Goal: Information Seeking & Learning: Learn about a topic

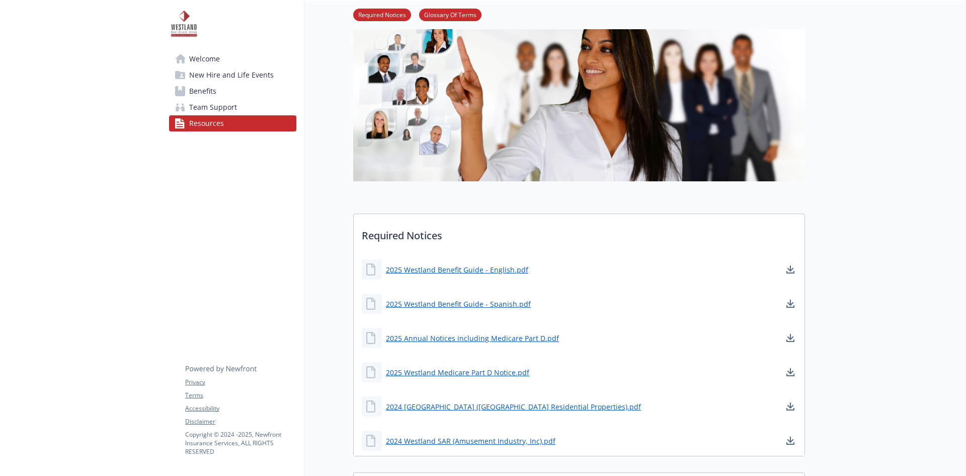
scroll to position [101, 0]
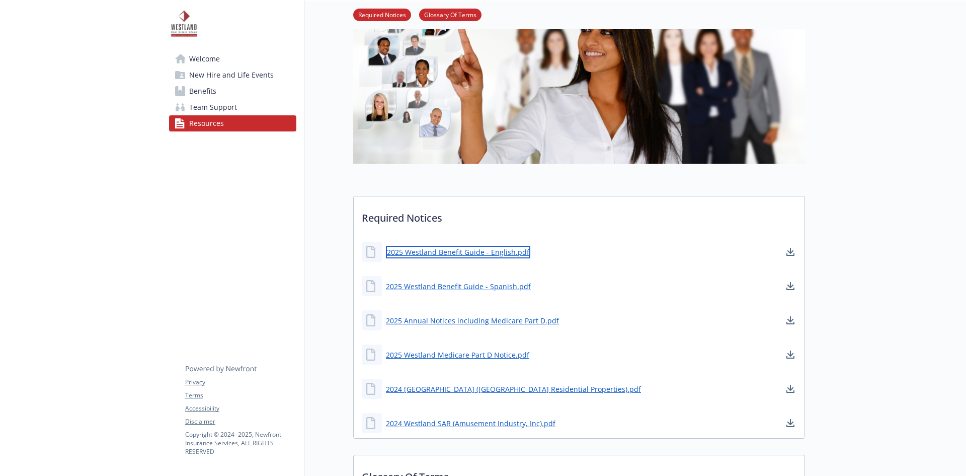
click at [483, 251] on link "2025 Westland Benefit Guide - English.pdf" at bounding box center [458, 252] width 144 height 13
click at [503, 354] on link "2025 Westland Medicare Part D Notice.pdf" at bounding box center [458, 354] width 145 height 13
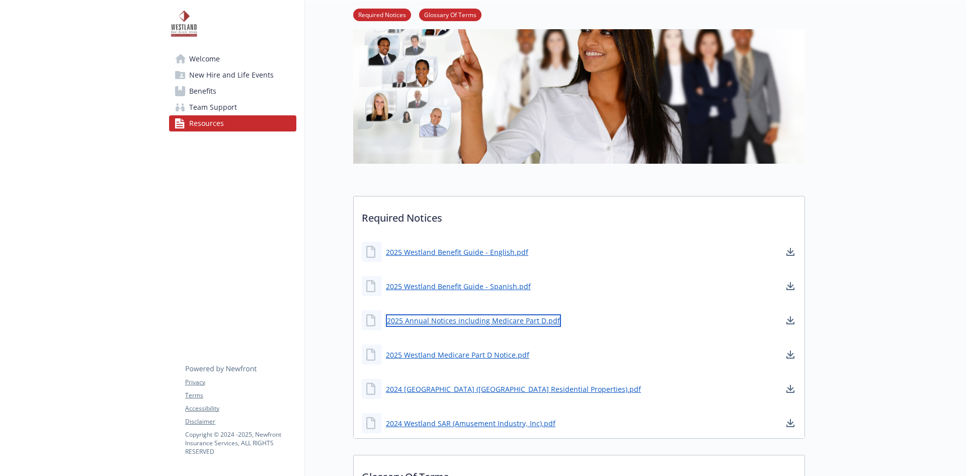
click at [505, 323] on link "2025 Annual Notices including Medicare Part D.pdf" at bounding box center [473, 320] width 175 height 13
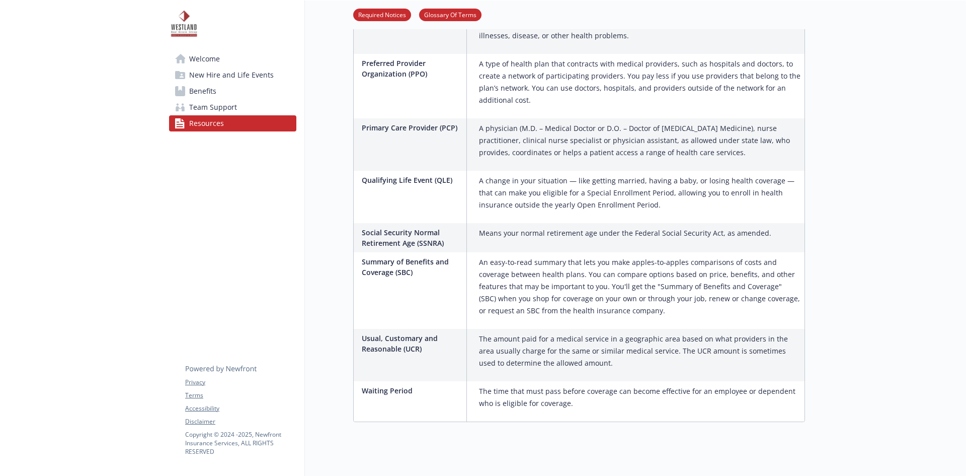
scroll to position [1636, 0]
click at [257, 70] on span "New Hire and Life Events" at bounding box center [231, 75] width 85 height 16
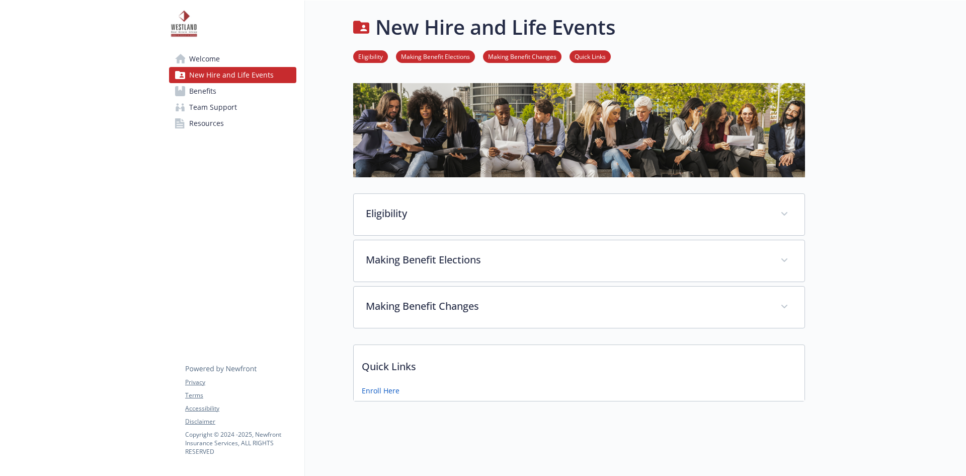
click at [247, 91] on link "Benefits" at bounding box center [232, 91] width 127 height 16
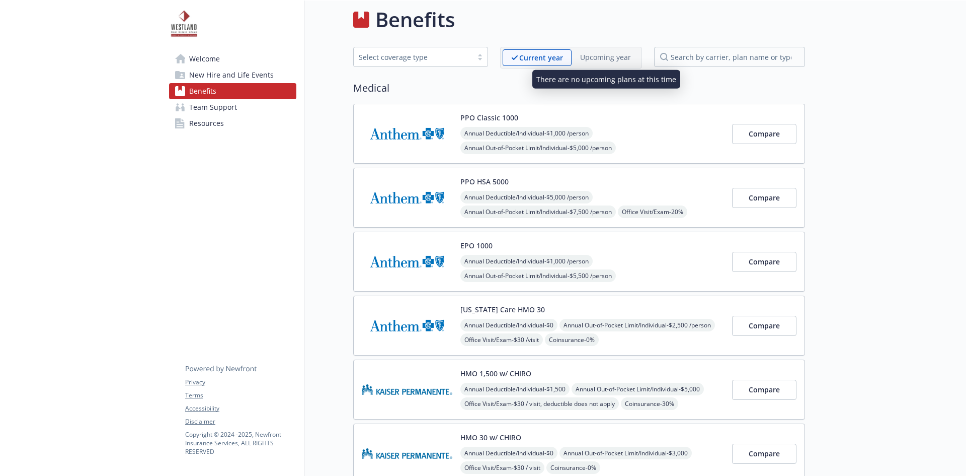
click at [598, 55] on p "Upcoming year" at bounding box center [605, 57] width 51 height 11
click at [629, 57] on p "Upcoming year" at bounding box center [605, 57] width 51 height 11
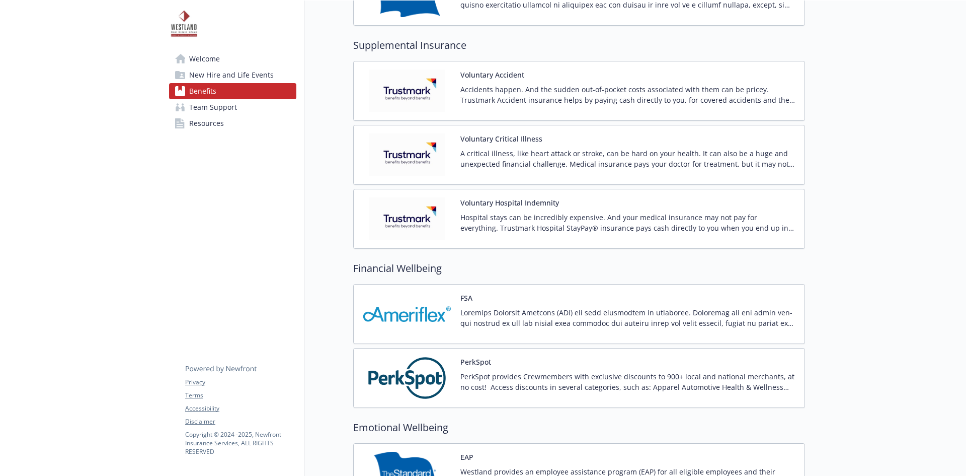
scroll to position [1273, 0]
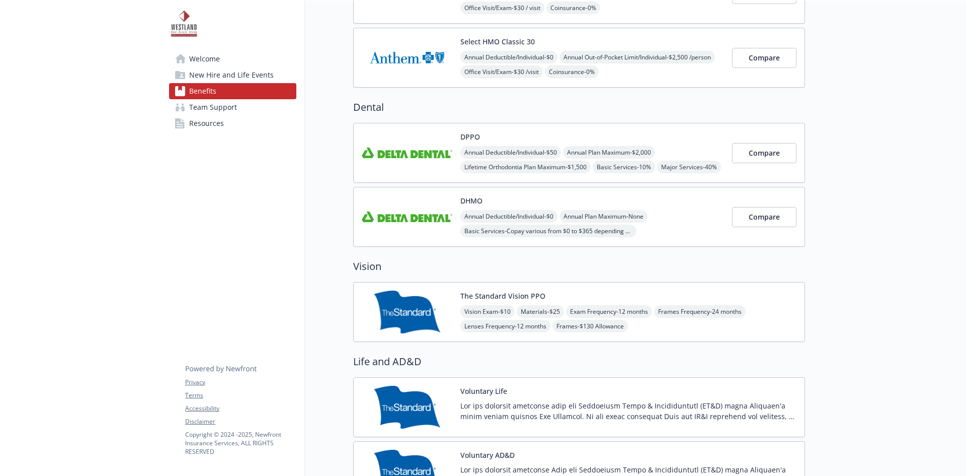
click at [181, 63] on icon at bounding box center [180, 59] width 10 height 10
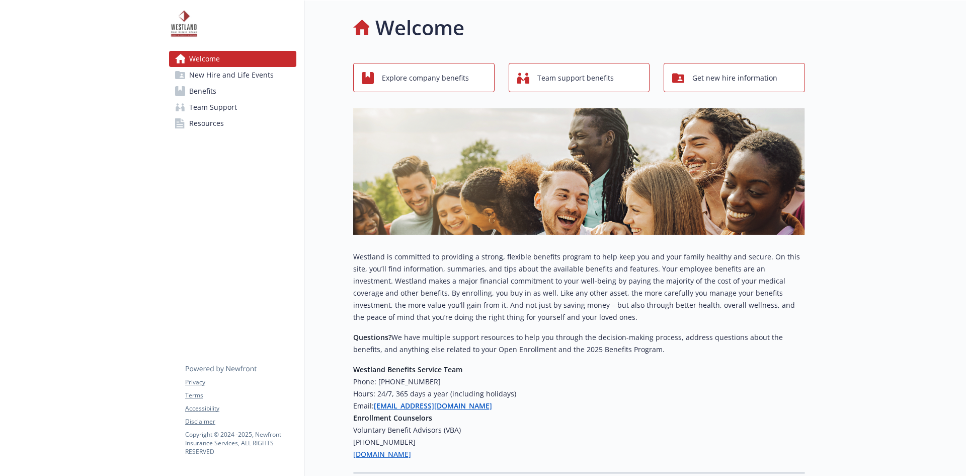
click at [250, 74] on span "New Hire and Life Events" at bounding box center [231, 75] width 85 height 16
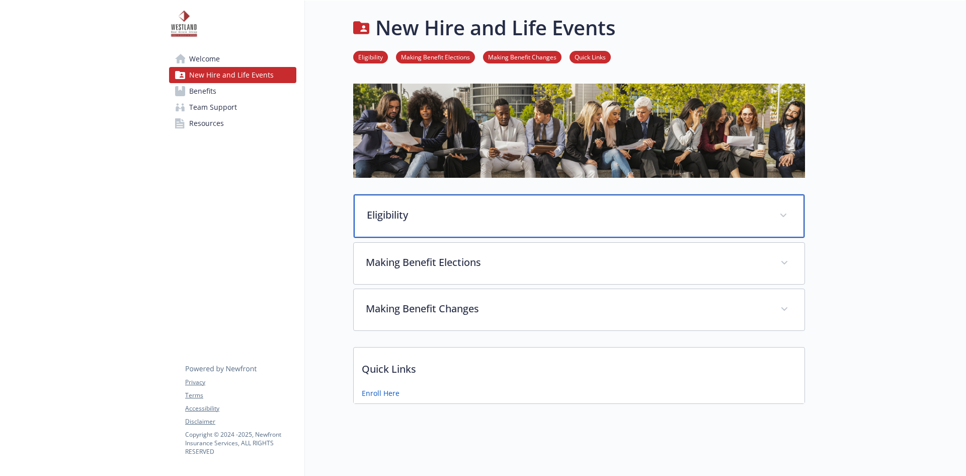
click at [430, 212] on p "Eligibility" at bounding box center [567, 214] width 401 height 15
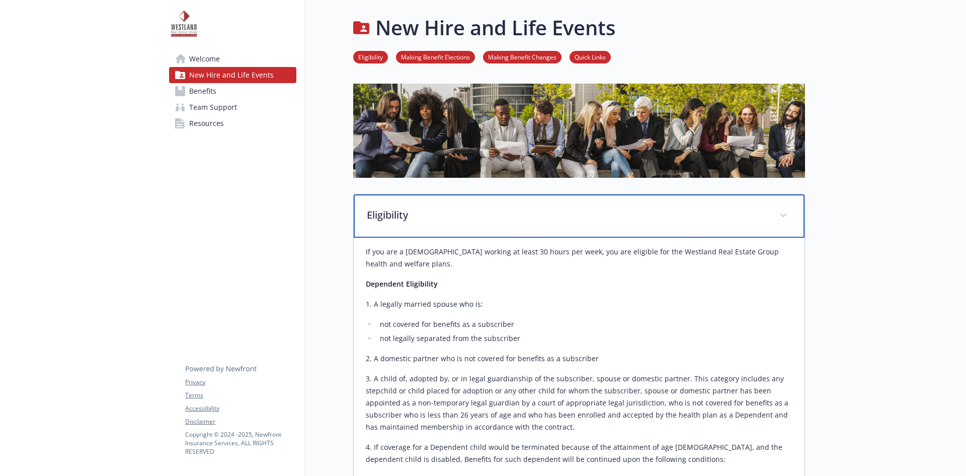
click at [430, 213] on p "Eligibility" at bounding box center [567, 214] width 401 height 15
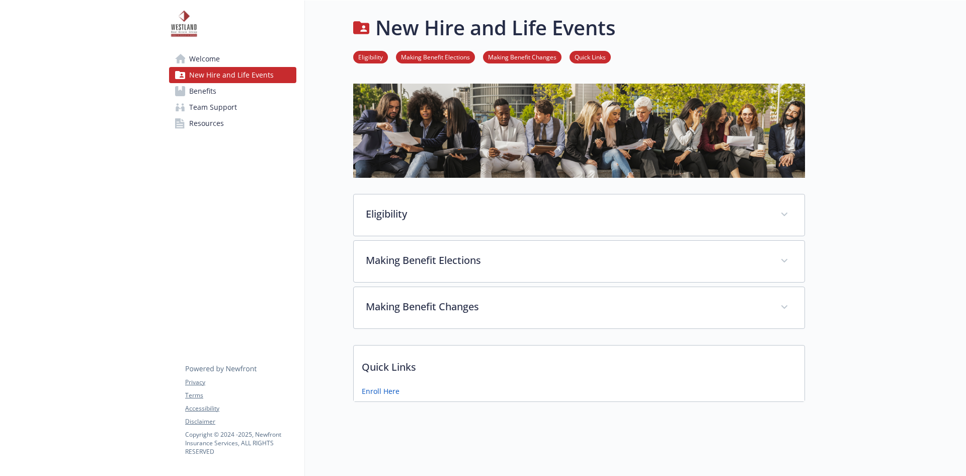
click at [242, 108] on link "Team Support" at bounding box center [232, 107] width 127 height 16
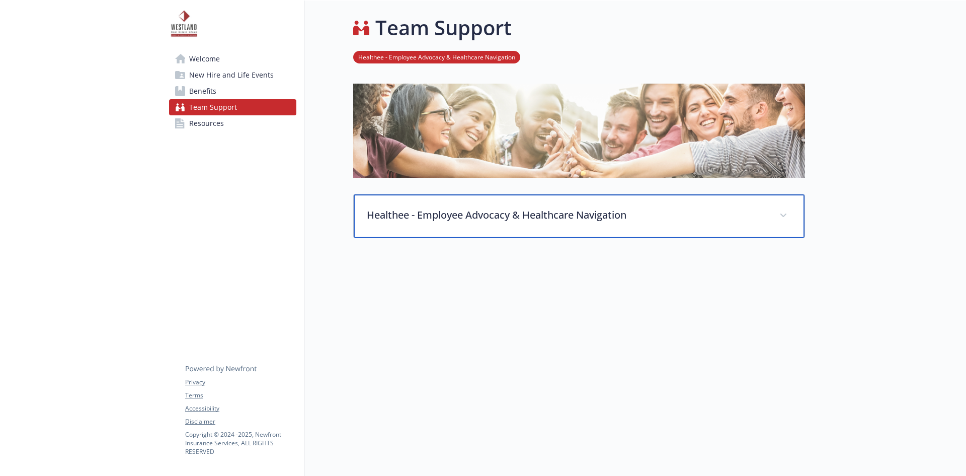
click at [601, 216] on p "Healthee - Employee Advocacy & Healthcare Navigation" at bounding box center [567, 214] width 401 height 15
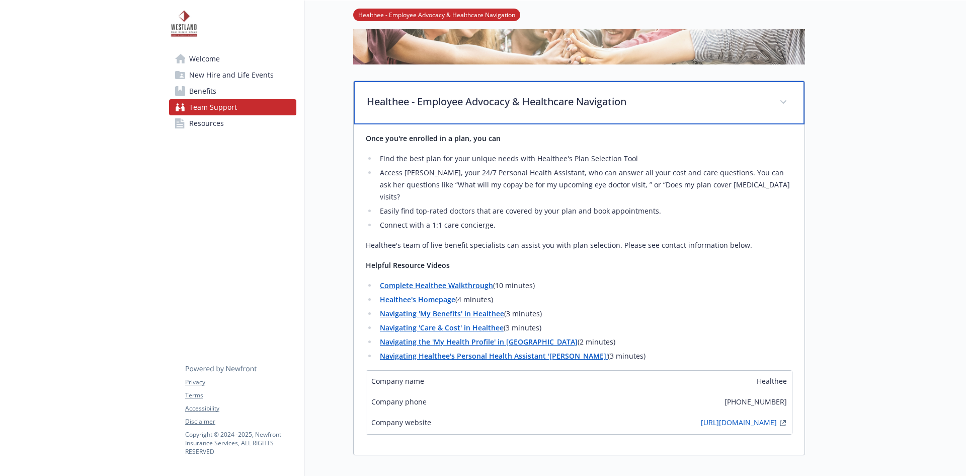
scroll to position [151, 0]
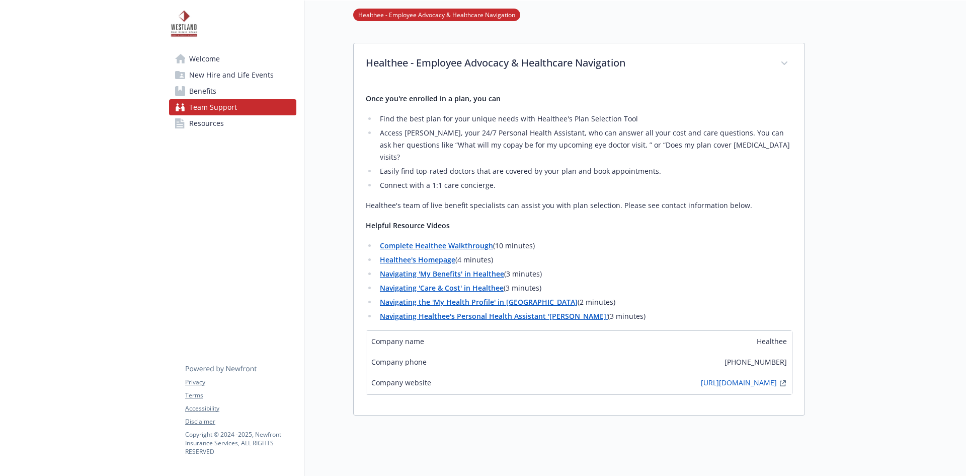
click at [218, 121] on span "Resources" at bounding box center [206, 123] width 35 height 16
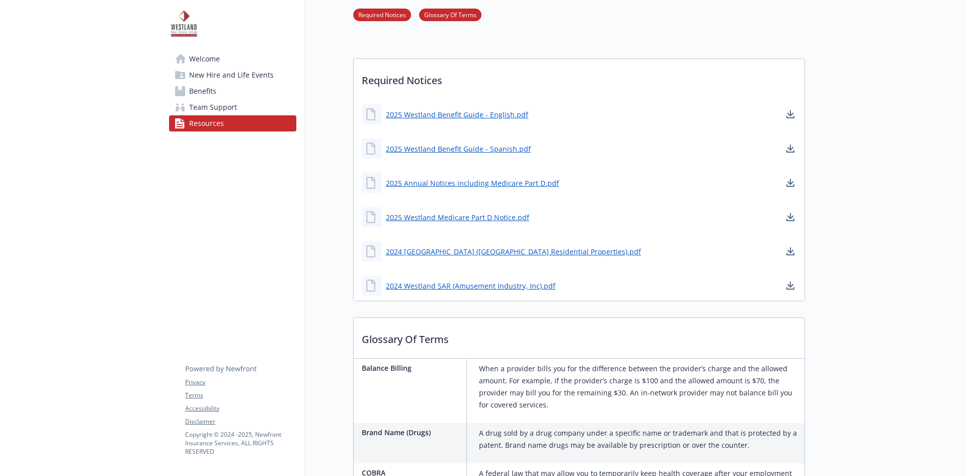
scroll to position [403, 0]
